Goal: Information Seeking & Learning: Learn about a topic

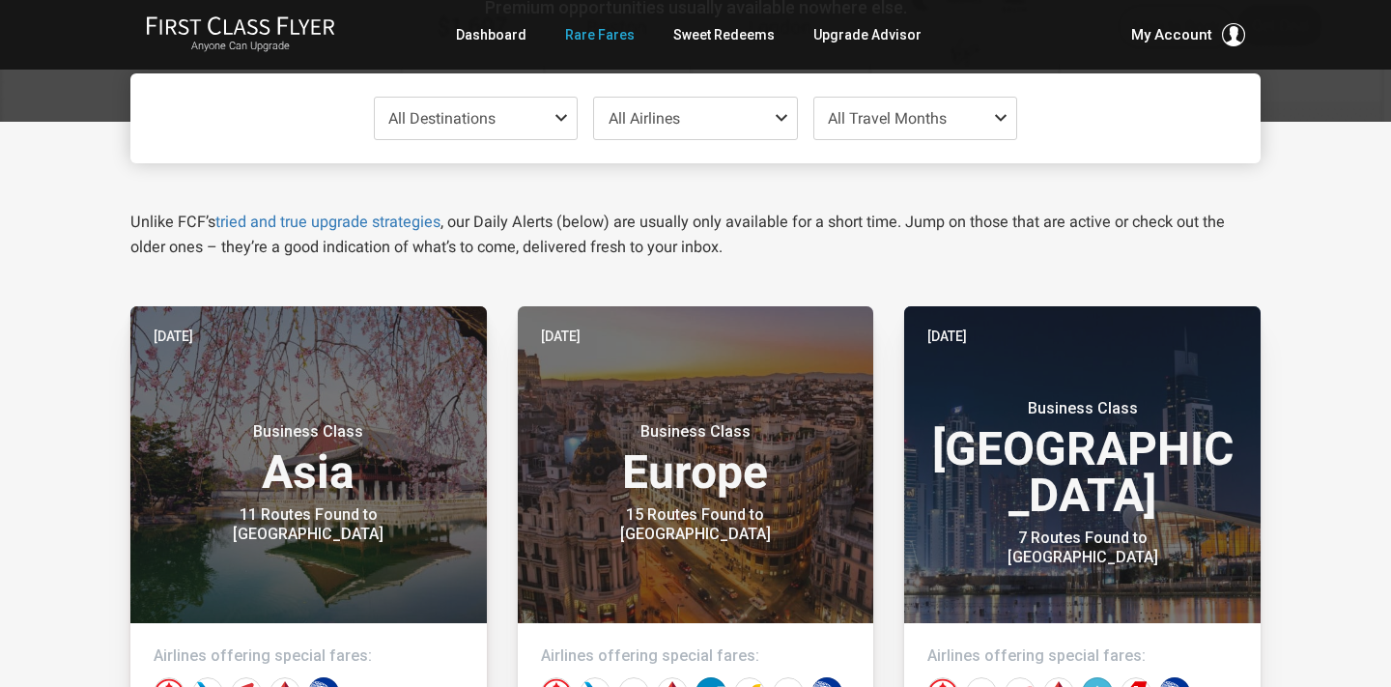
scroll to position [215, 0]
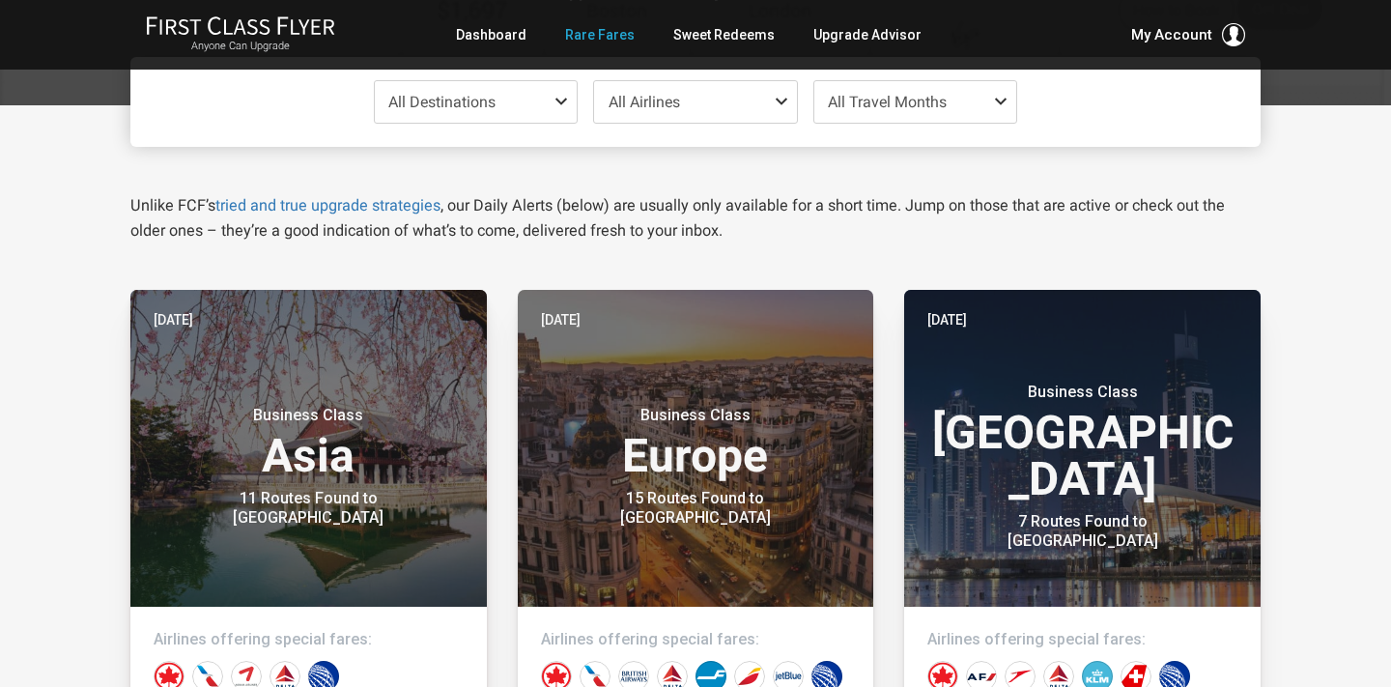
click at [889, 104] on span "All Travel Months" at bounding box center [887, 102] width 119 height 18
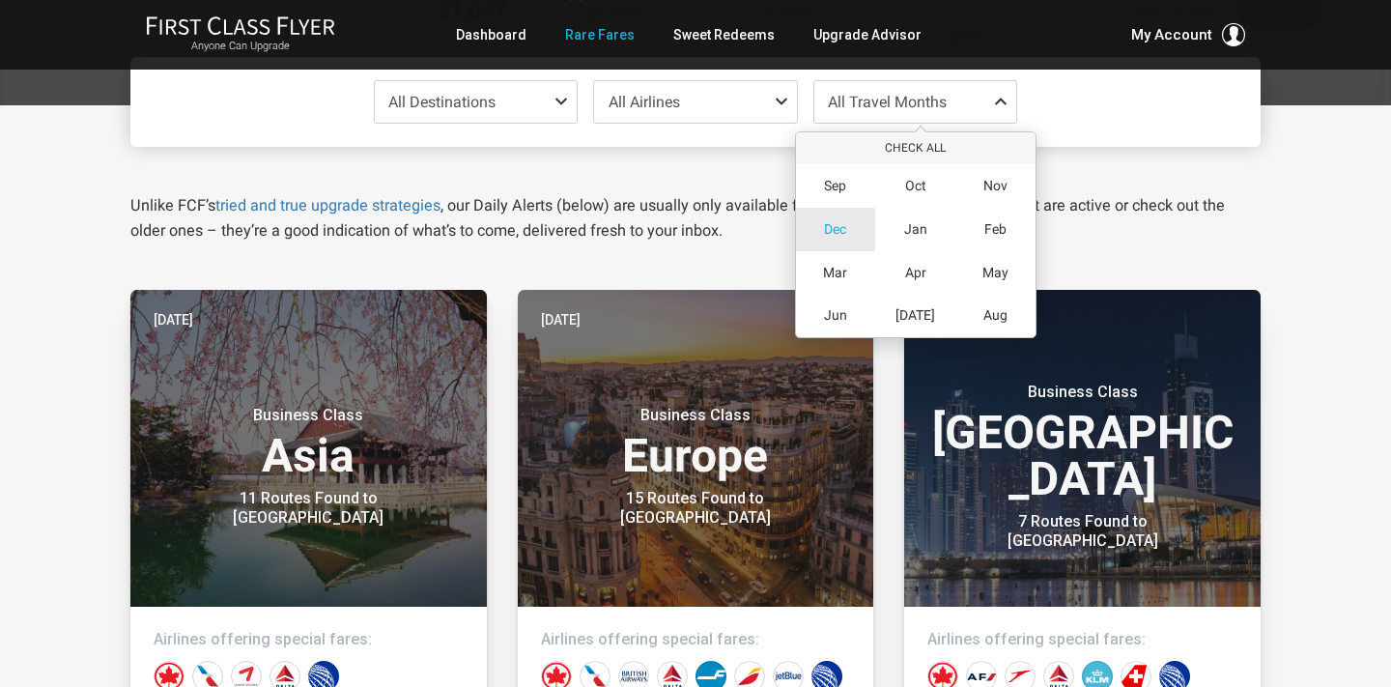
click at [834, 230] on span "Dec" at bounding box center [835, 229] width 22 height 16
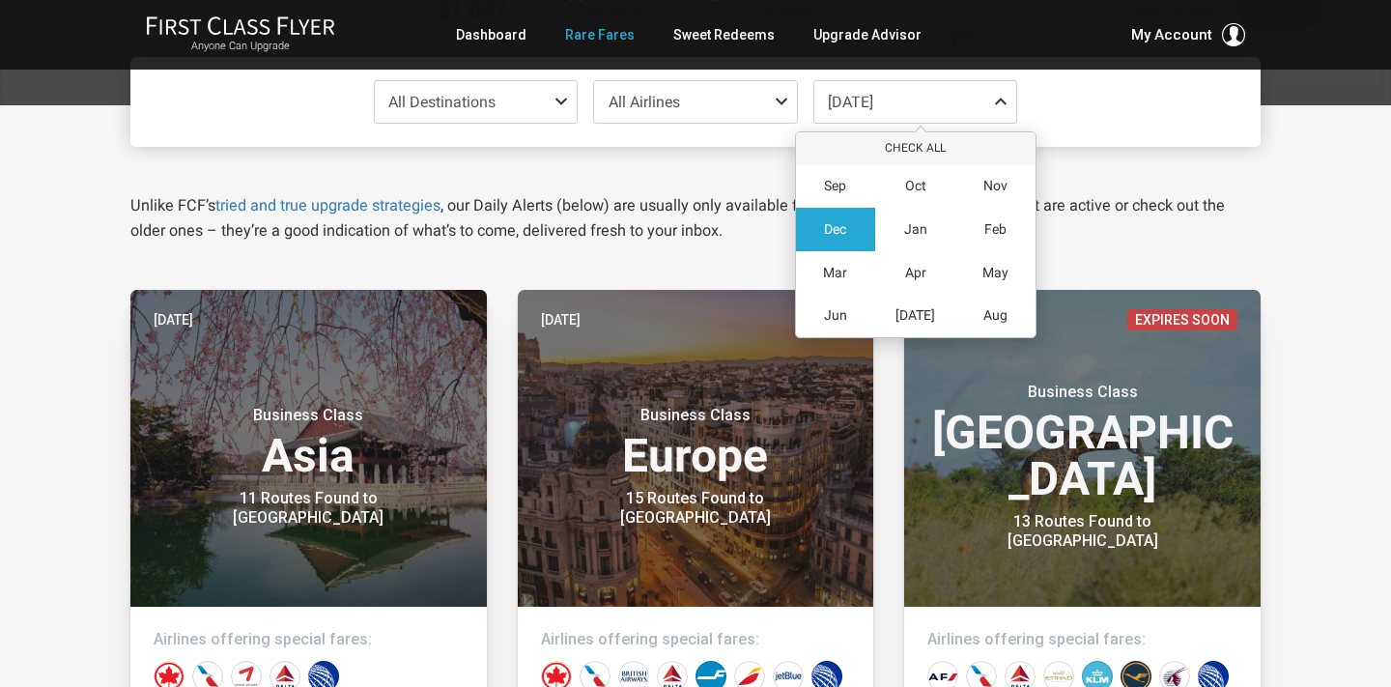
click at [478, 215] on p "Unlike FCF’s tried and true upgrade strategies , our Daily Alerts (below) are u…" at bounding box center [695, 218] width 1131 height 50
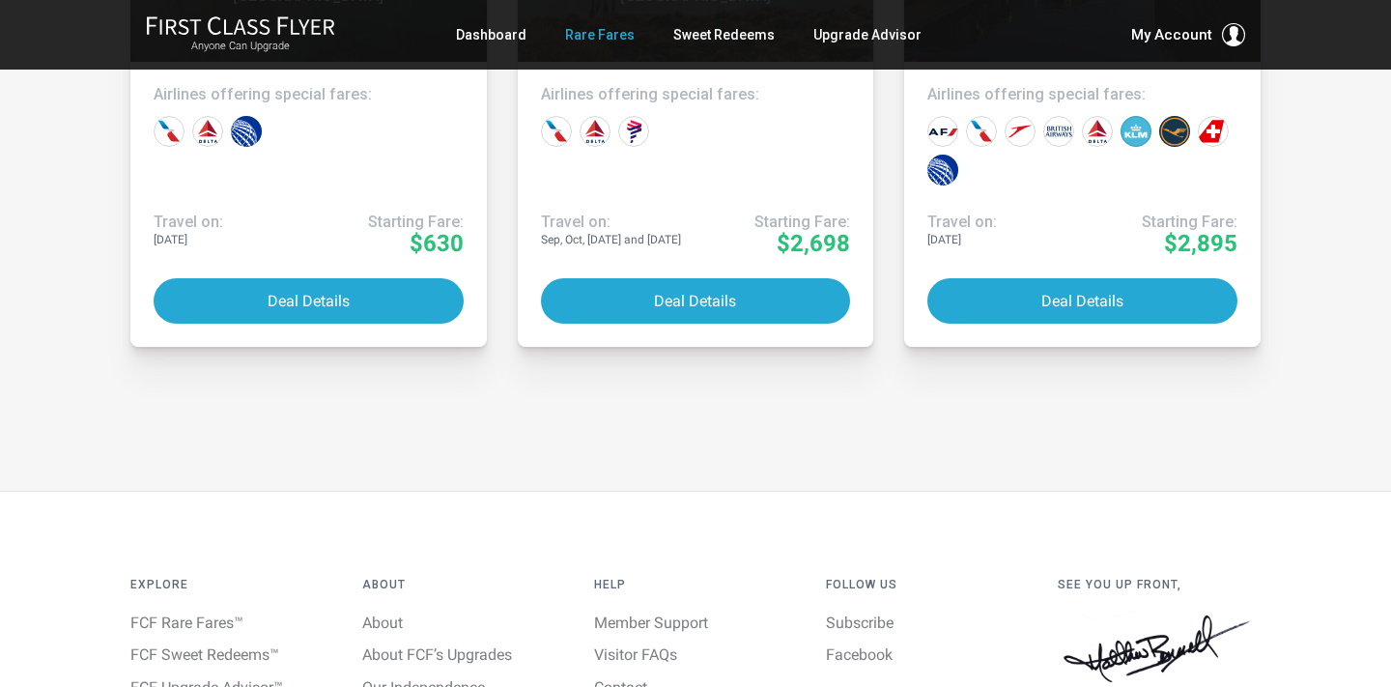
scroll to position [2673, 0]
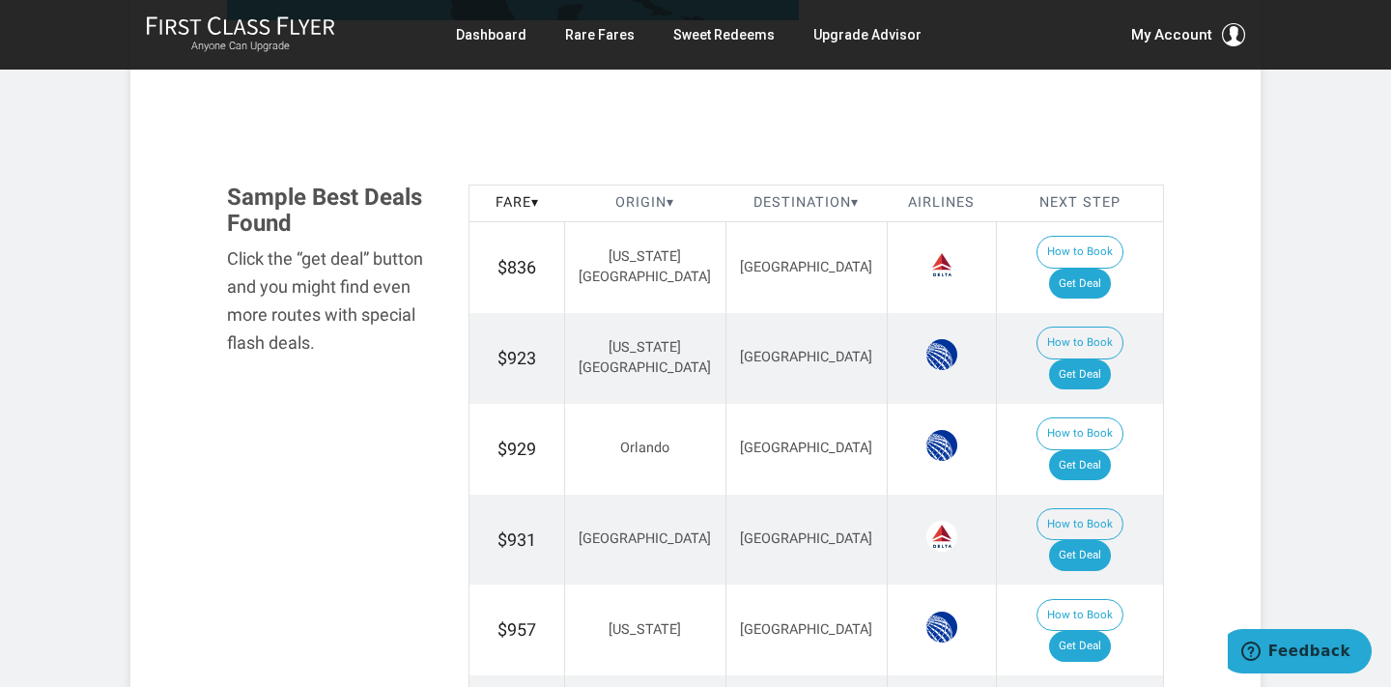
scroll to position [1049, 0]
